Goal: Information Seeking & Learning: Learn about a topic

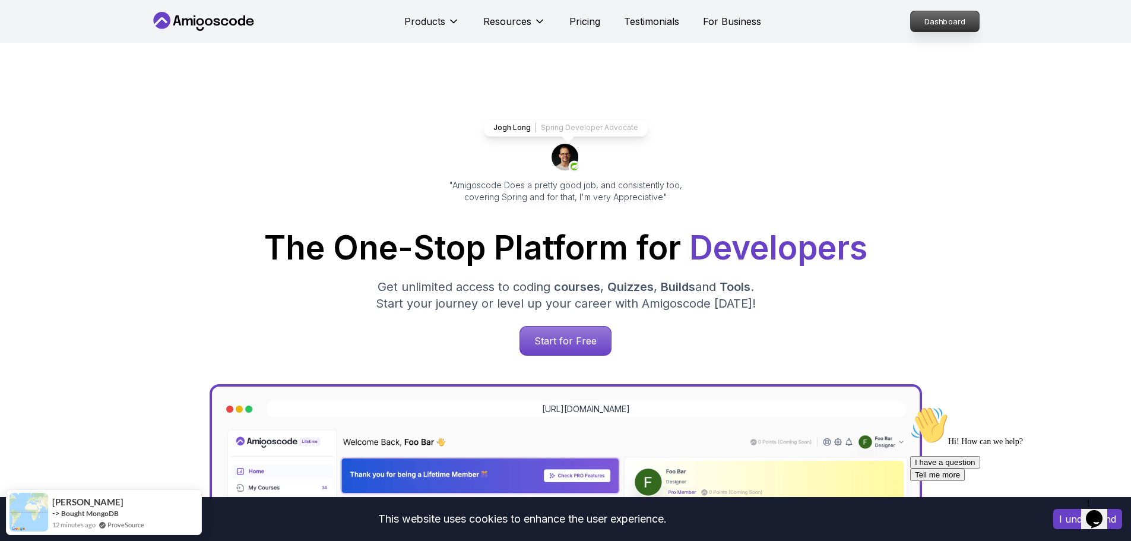
click at [959, 24] on p "Dashboard" at bounding box center [945, 21] width 68 height 20
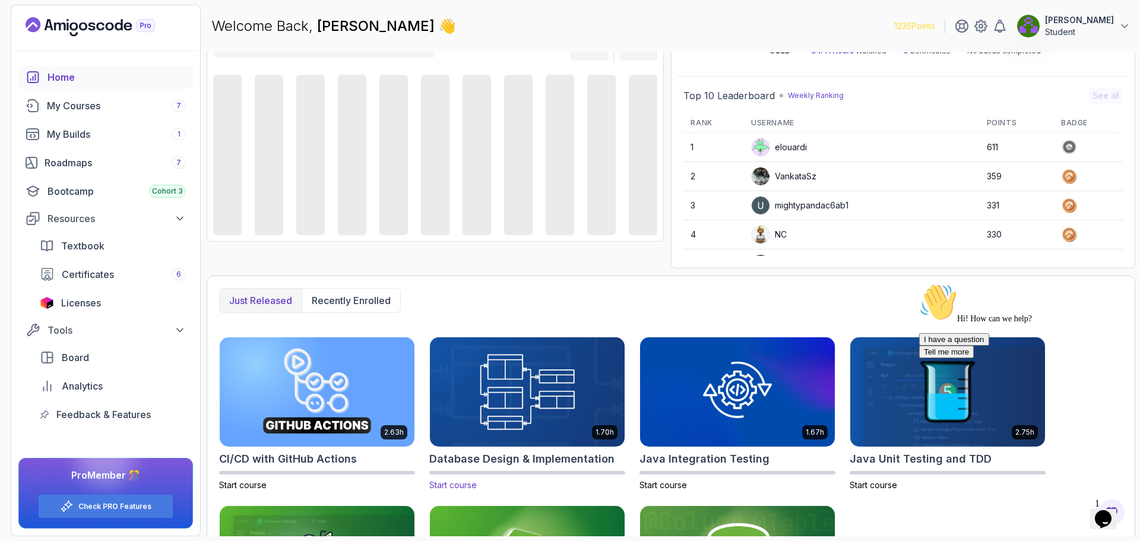
scroll to position [220, 0]
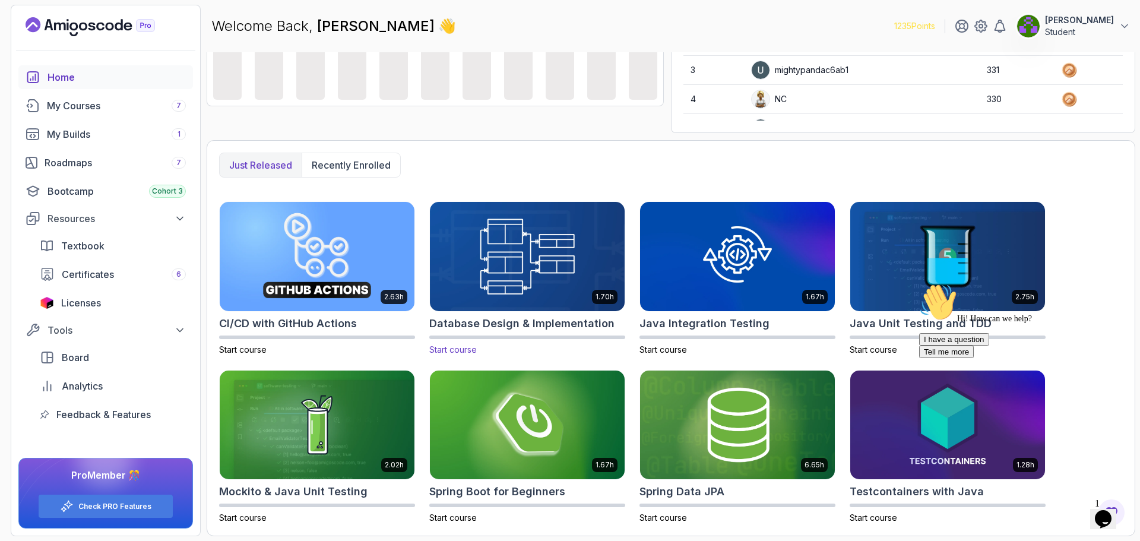
drag, startPoint x: 517, startPoint y: 194, endPoint x: 508, endPoint y: 261, distance: 67.8
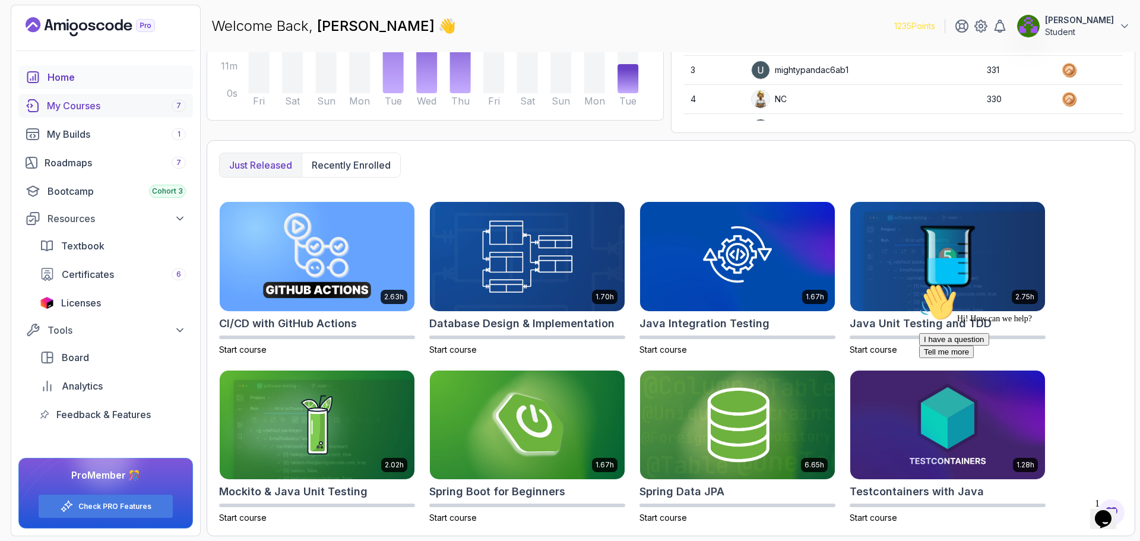
click at [88, 102] on div "My Courses 7" at bounding box center [116, 106] width 139 height 14
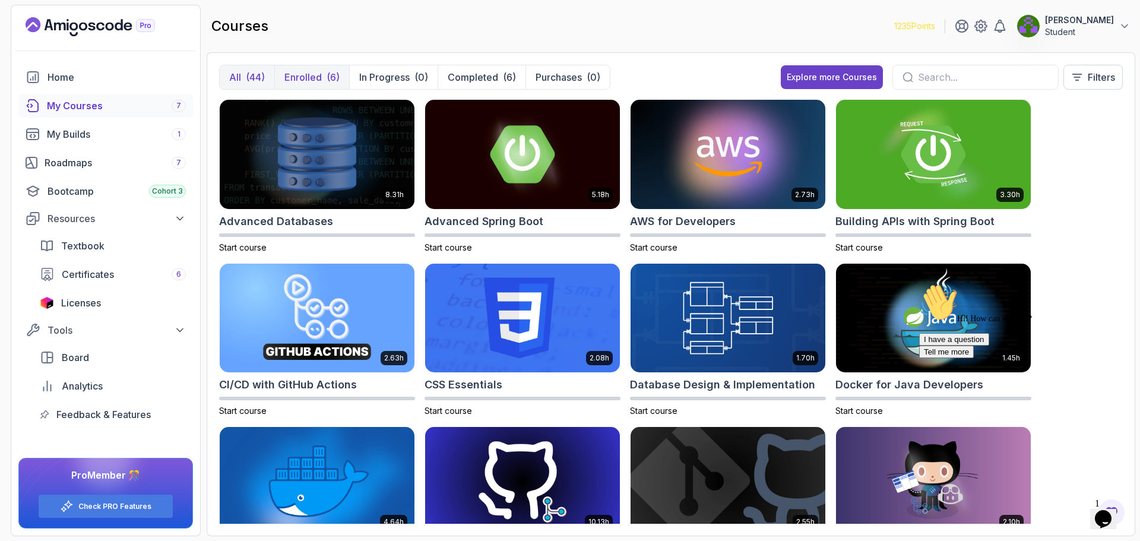
click at [315, 74] on p "Enrolled" at bounding box center [302, 77] width 37 height 14
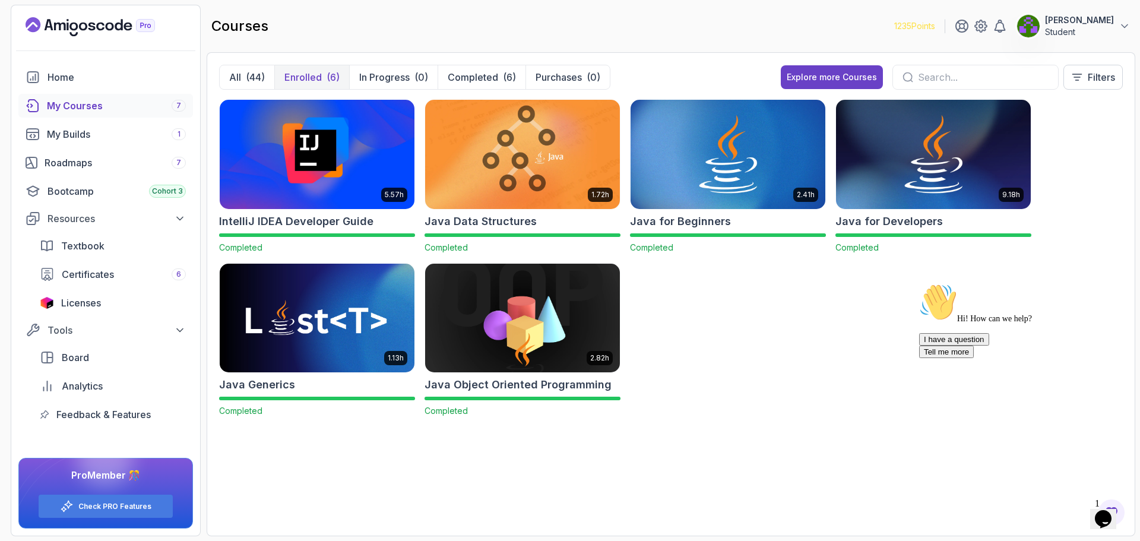
click at [739, 350] on div "5.57h IntelliJ IDEA Developer Guide Completed 1.72h Java Data Structures Comple…" at bounding box center [671, 265] width 904 height 332
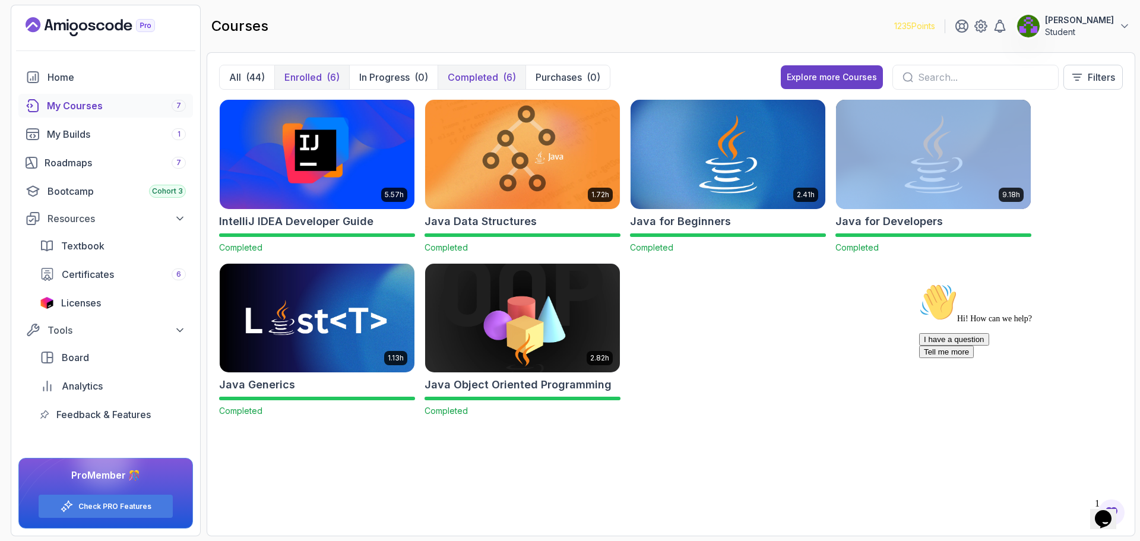
click at [473, 78] on p "Completed" at bounding box center [473, 77] width 50 height 14
click at [83, 160] on div "Roadmaps 7" at bounding box center [115, 163] width 141 height 14
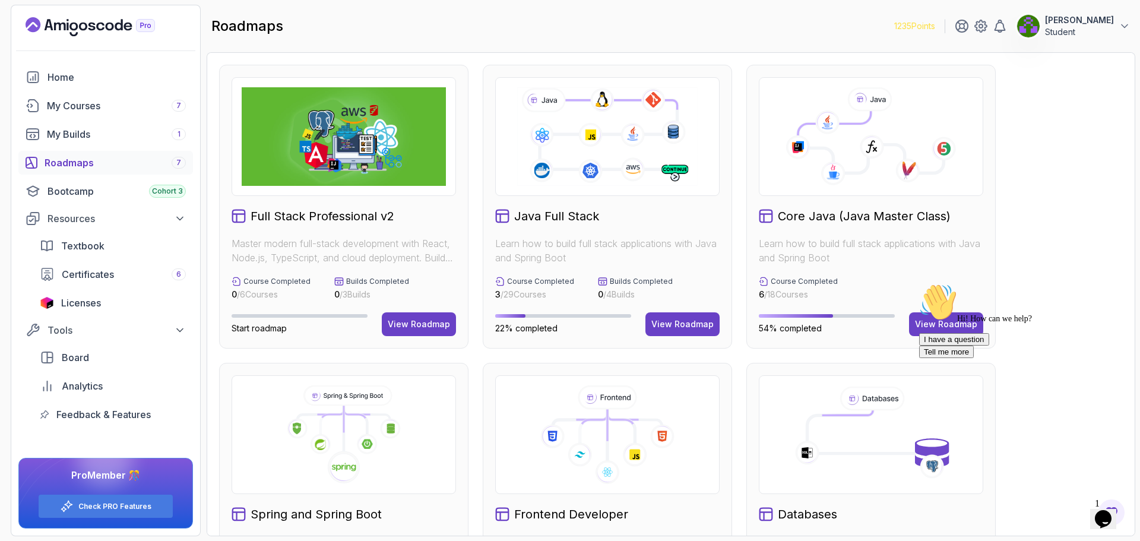
scroll to position [421, 0]
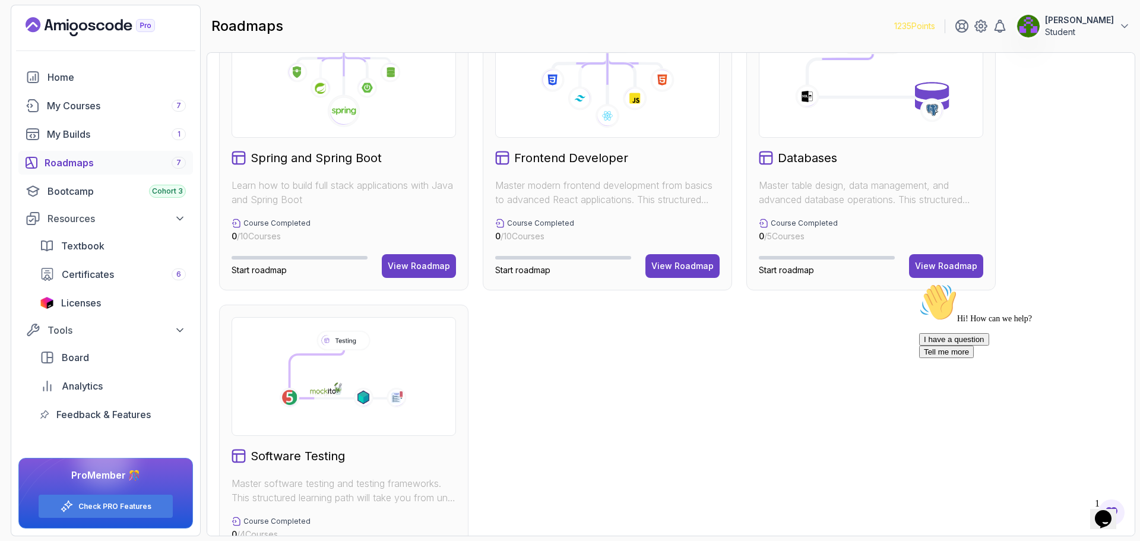
drag, startPoint x: 1060, startPoint y: 156, endPoint x: 1059, endPoint y: 255, distance: 98.6
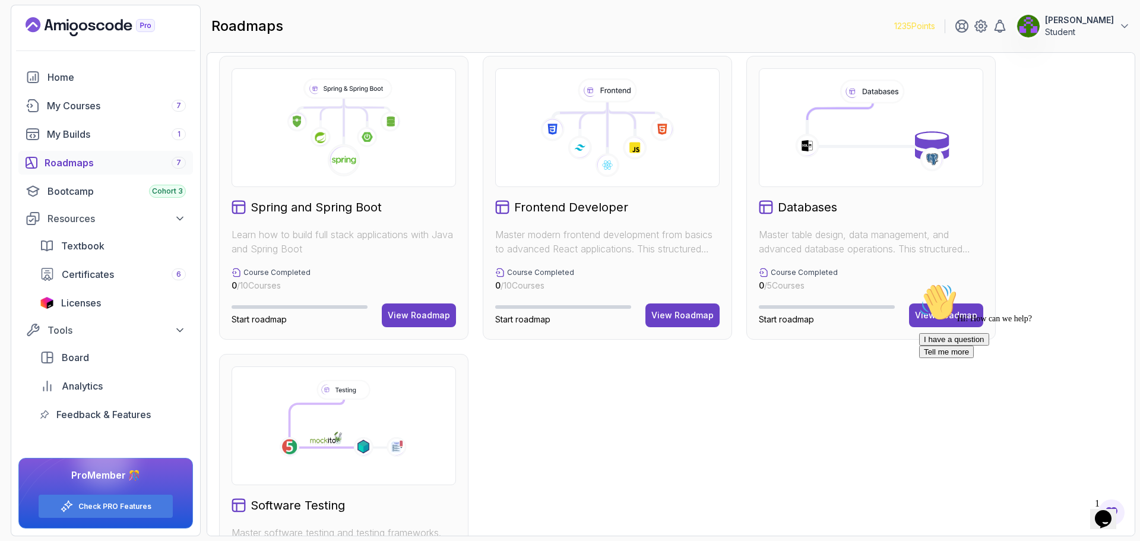
scroll to position [94, 0]
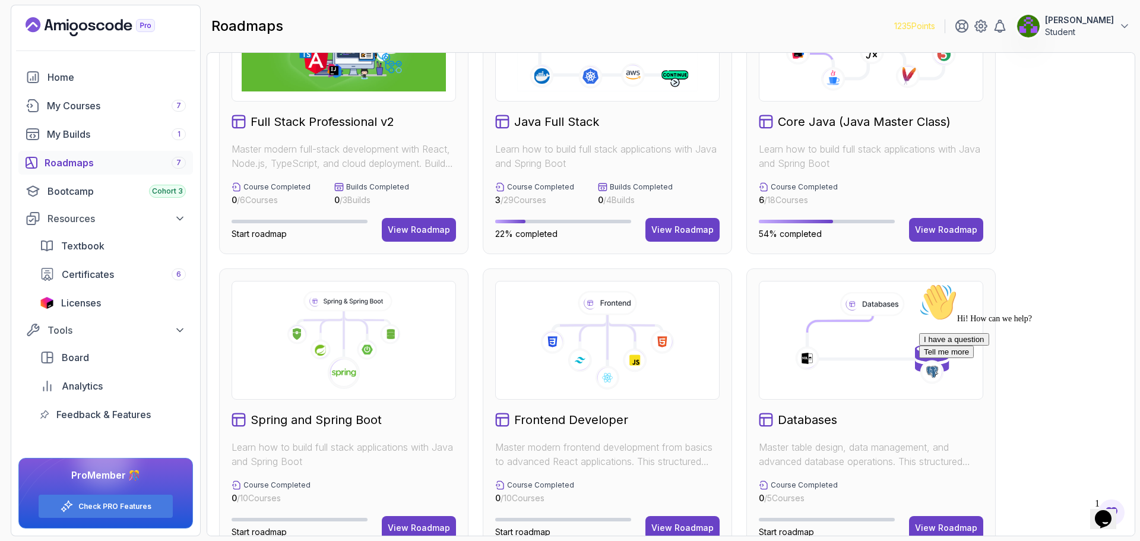
drag, startPoint x: 719, startPoint y: 346, endPoint x: 752, endPoint y: 279, distance: 74.9
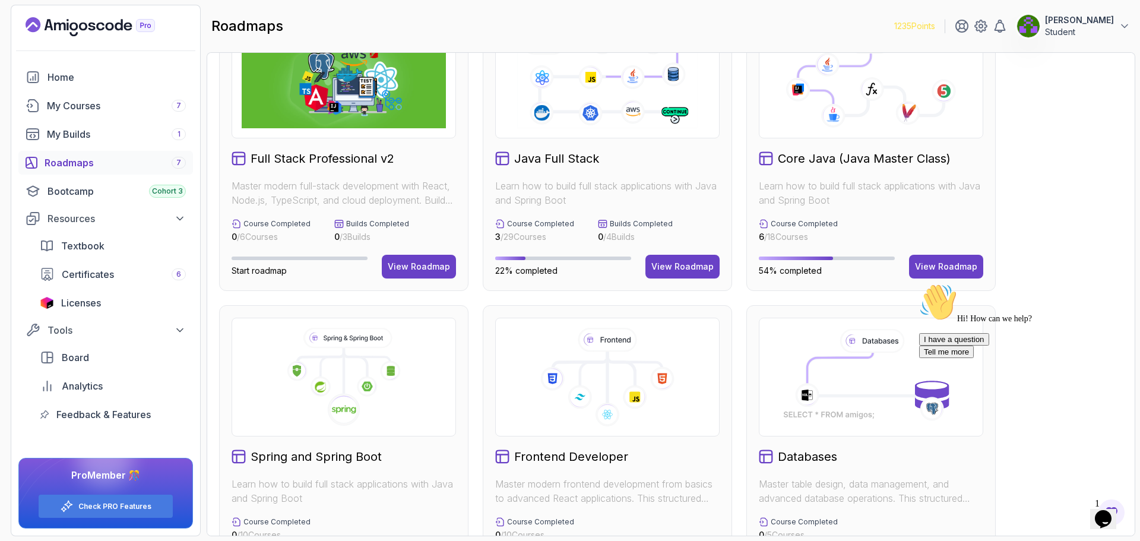
drag, startPoint x: 1037, startPoint y: 213, endPoint x: 1028, endPoint y: 235, distance: 23.9
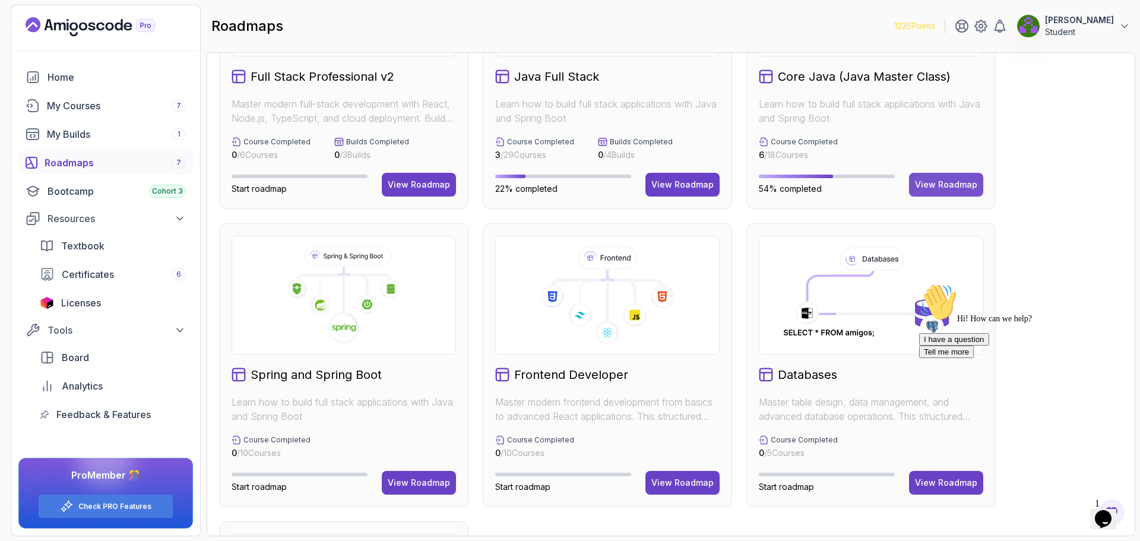
click at [938, 181] on div "View Roadmap" at bounding box center [946, 185] width 62 height 12
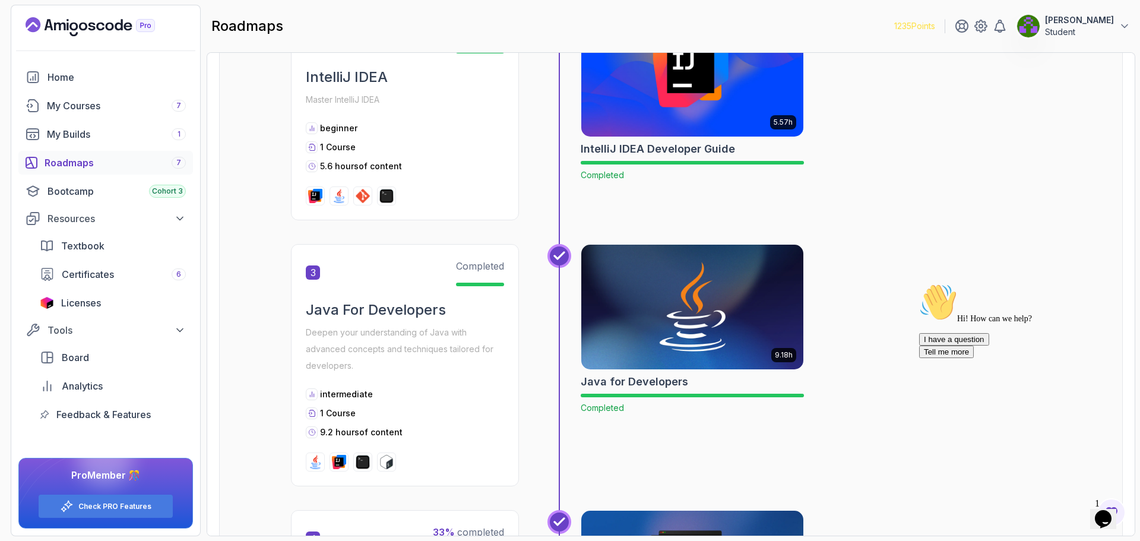
drag, startPoint x: 1868, startPoint y: 496, endPoint x: 944, endPoint y: 322, distance: 941.0
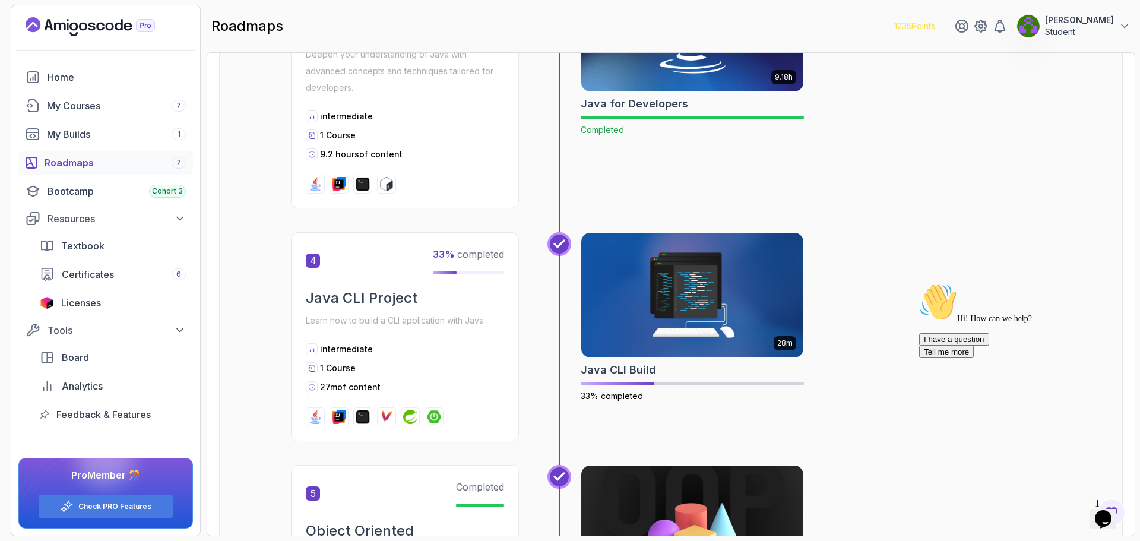
drag, startPoint x: 1021, startPoint y: 226, endPoint x: 1020, endPoint y: 212, distance: 14.3
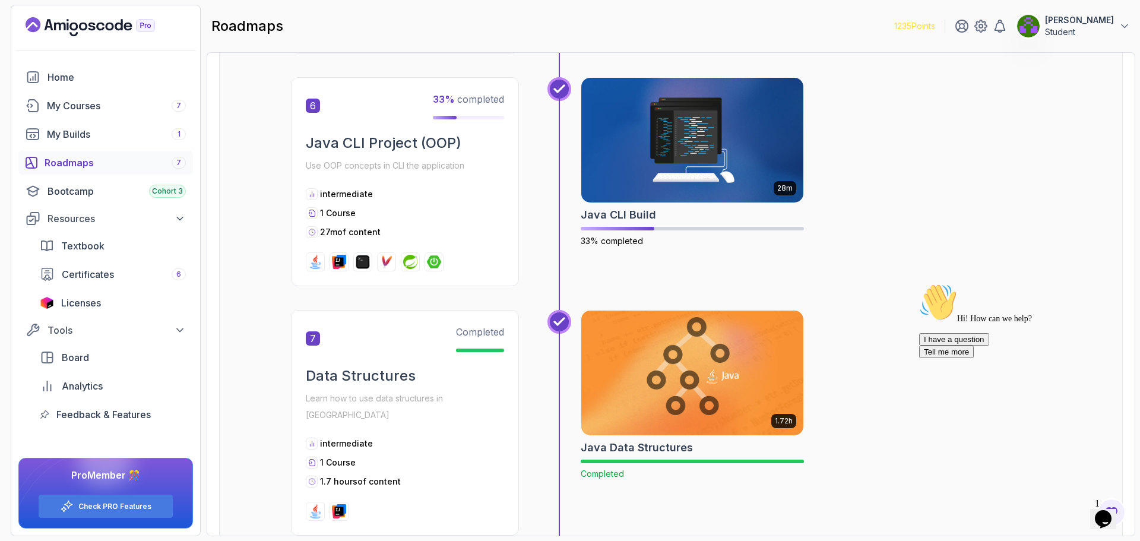
drag, startPoint x: 1052, startPoint y: 157, endPoint x: 1012, endPoint y: 240, distance: 91.6
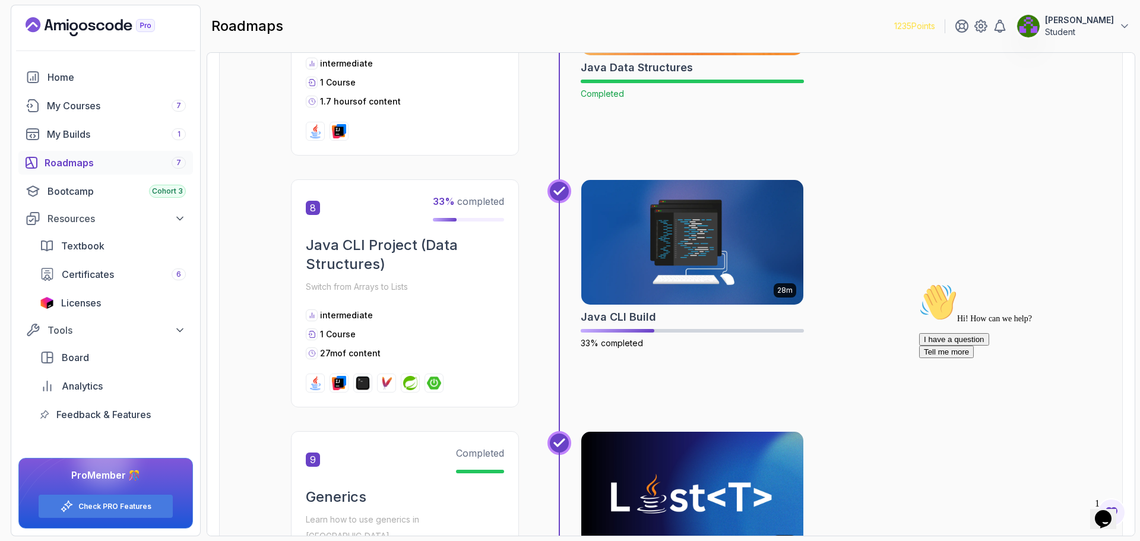
drag, startPoint x: 1021, startPoint y: 156, endPoint x: 1013, endPoint y: 195, distance: 39.5
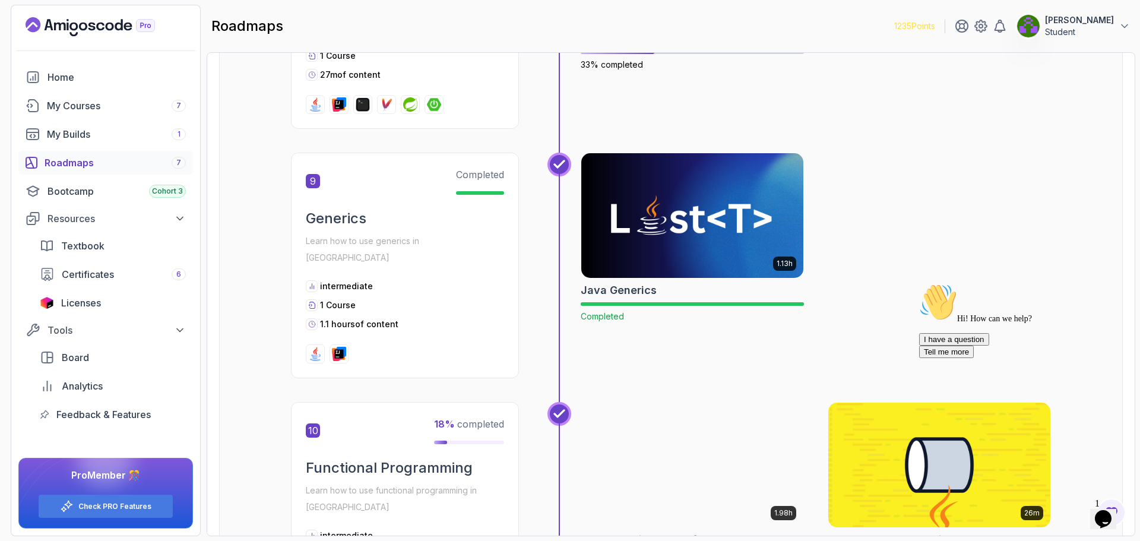
drag, startPoint x: 1016, startPoint y: 181, endPoint x: 1014, endPoint y: 189, distance: 8.5
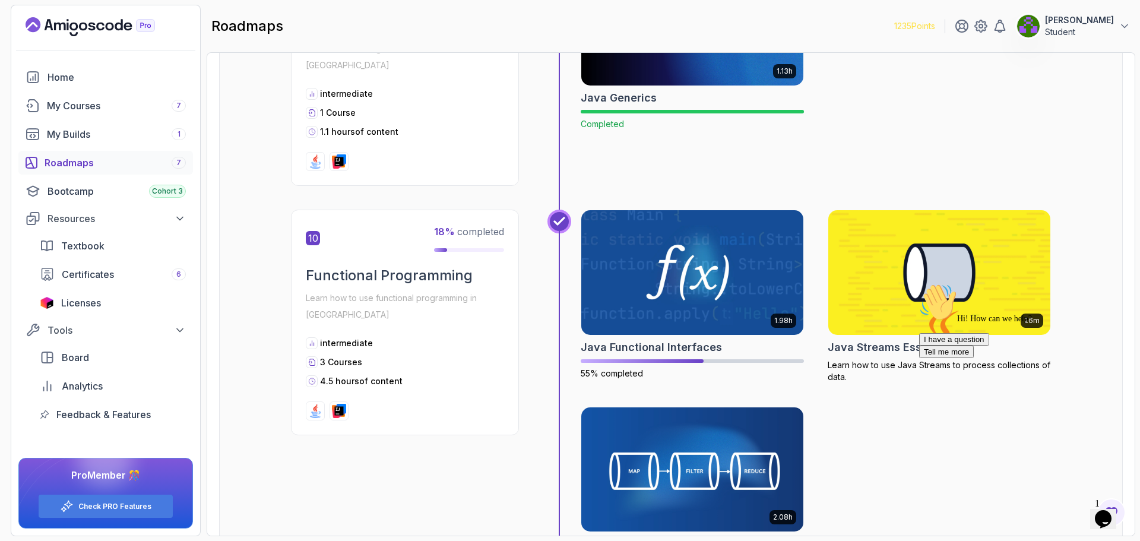
drag, startPoint x: 1030, startPoint y: 153, endPoint x: 1021, endPoint y: 199, distance: 47.3
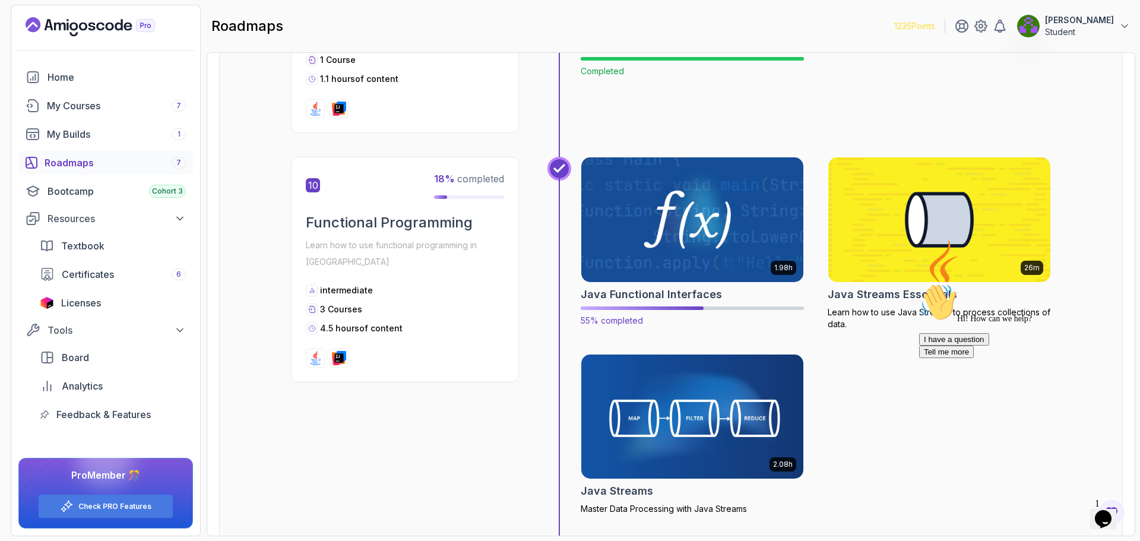
click at [744, 176] on img at bounding box center [692, 219] width 233 height 131
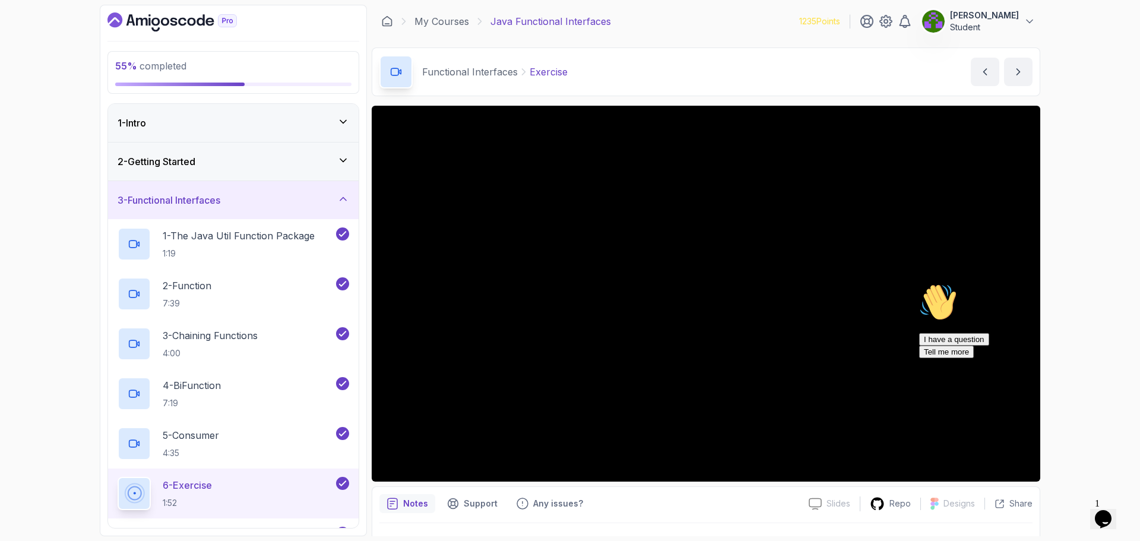
click at [1086, 197] on div "55 % completed 1 - Intro 2 - Getting Started 3 - Functional Interfaces 1 - The …" at bounding box center [570, 270] width 1140 height 541
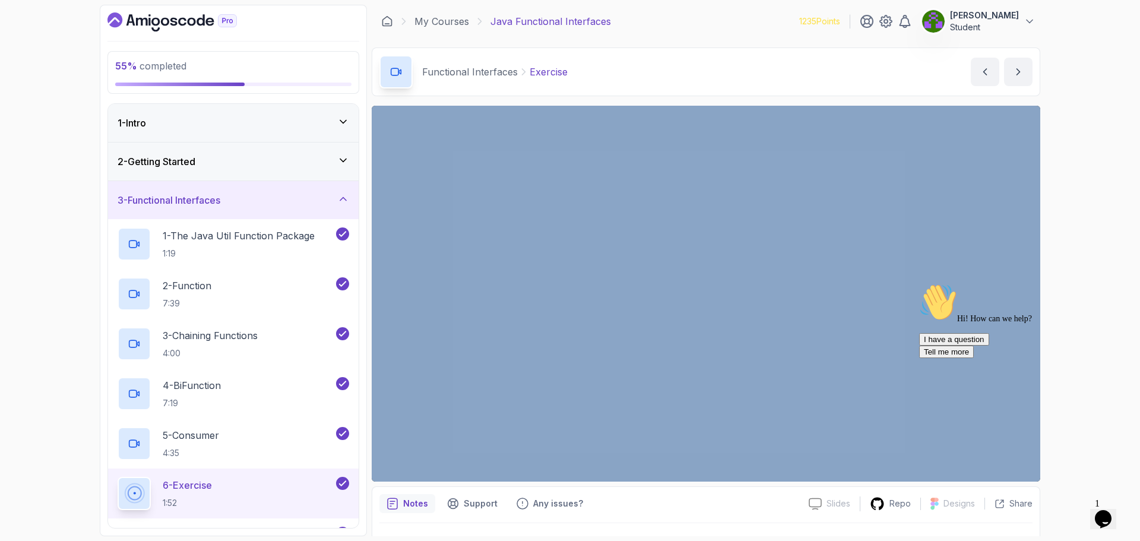
click at [1086, 197] on div "55 % completed 1 - Intro 2 - Getting Started 3 - Functional Interfaces 1 - The …" at bounding box center [570, 270] width 1140 height 541
click at [1070, 264] on div "55 % completed 1 - Intro 2 - Getting Started 3 - Functional Interfaces 1 - The …" at bounding box center [570, 270] width 1140 height 541
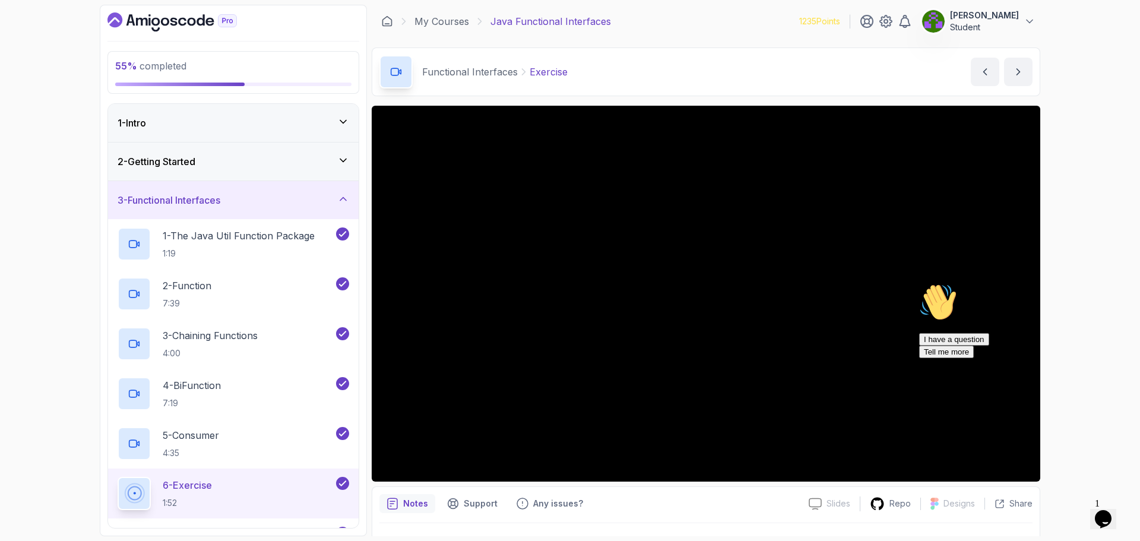
drag, startPoint x: 36, startPoint y: 291, endPoint x: 43, endPoint y: 319, distance: 28.7
drag, startPoint x: 1058, startPoint y: 163, endPoint x: 1057, endPoint y: 181, distance: 17.9
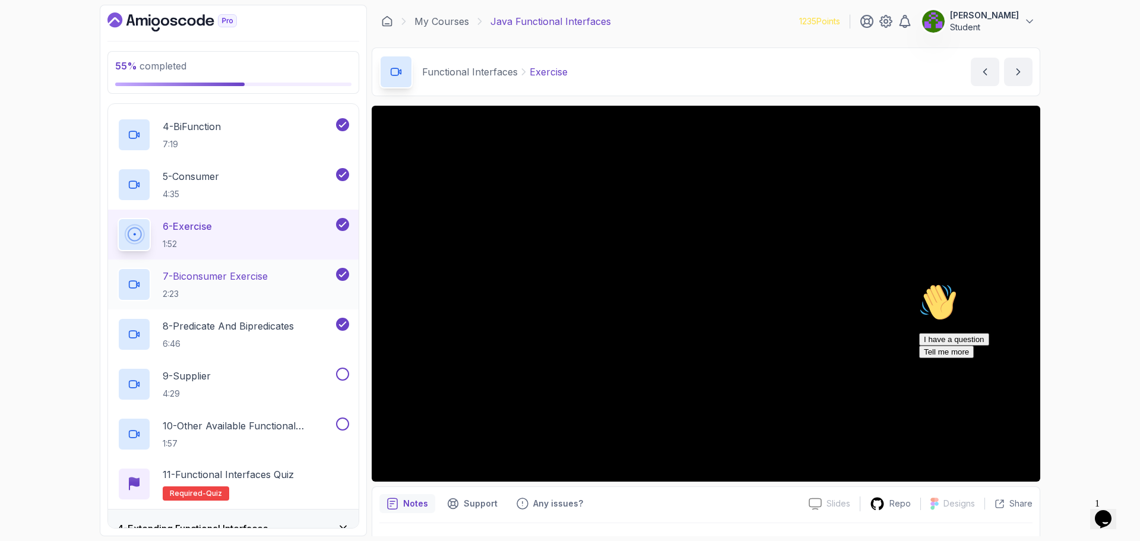
scroll to position [356, 0]
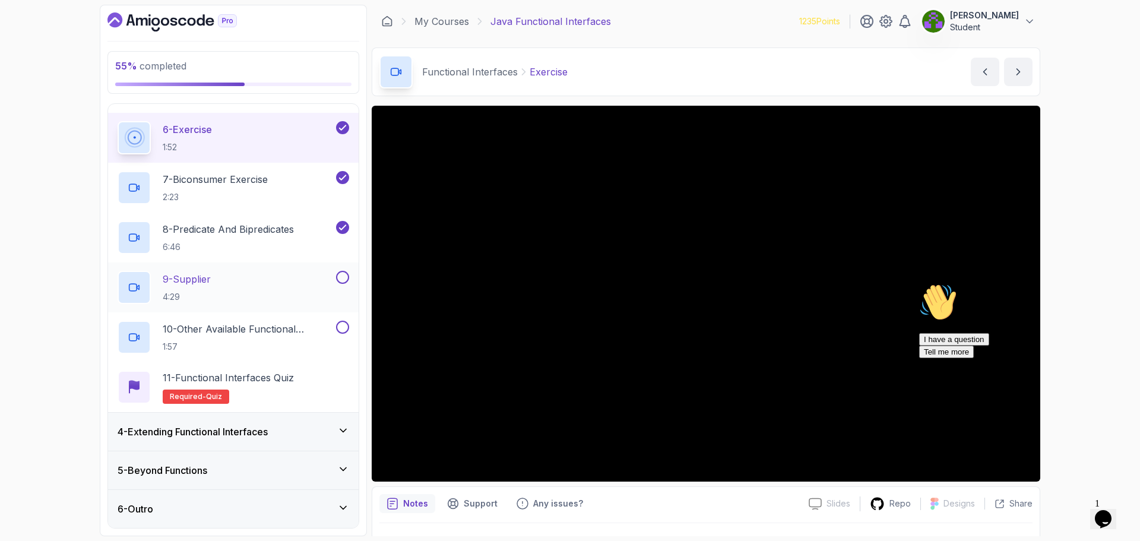
drag, startPoint x: 267, startPoint y: 305, endPoint x: 259, endPoint y: 308, distance: 9.0
click at [244, 280] on div "9 - Supplier 4:29" at bounding box center [226, 287] width 216 height 33
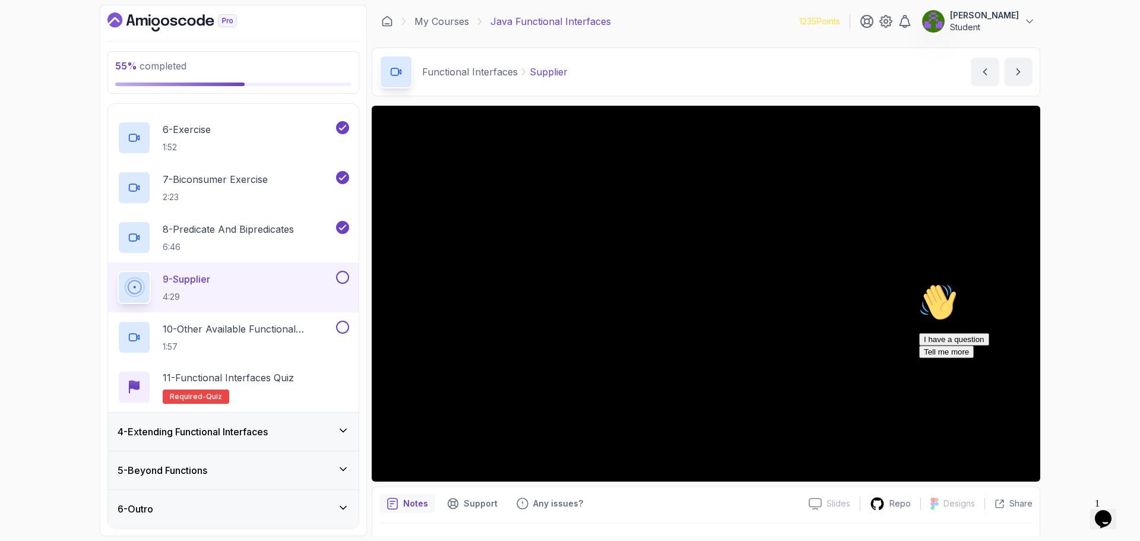
click at [919, 283] on icon "Chat attention grabber" at bounding box center [919, 283] width 0 height 0
